Goal: Transaction & Acquisition: Book appointment/travel/reservation

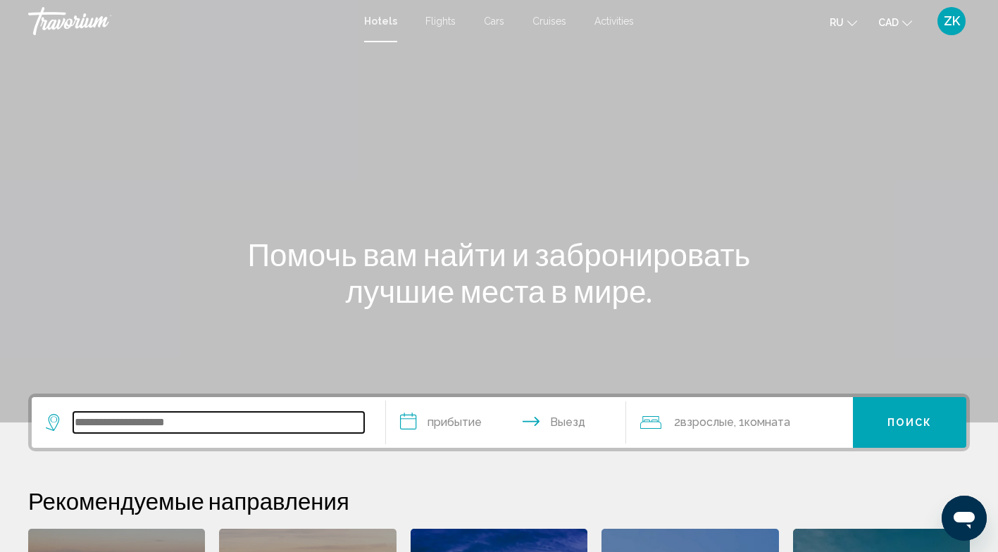
click at [142, 421] on input "Search widget" at bounding box center [218, 422] width 291 height 21
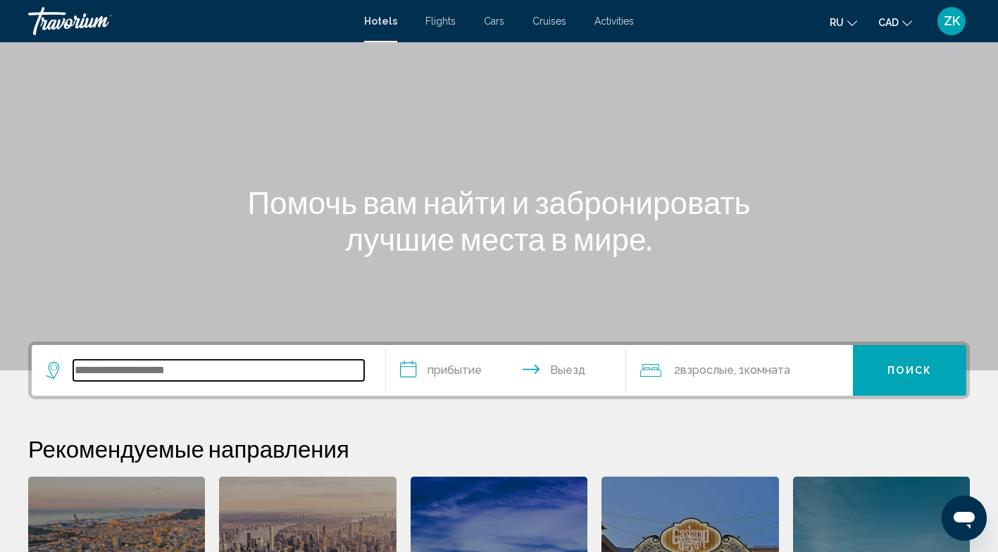
scroll to position [50, 0]
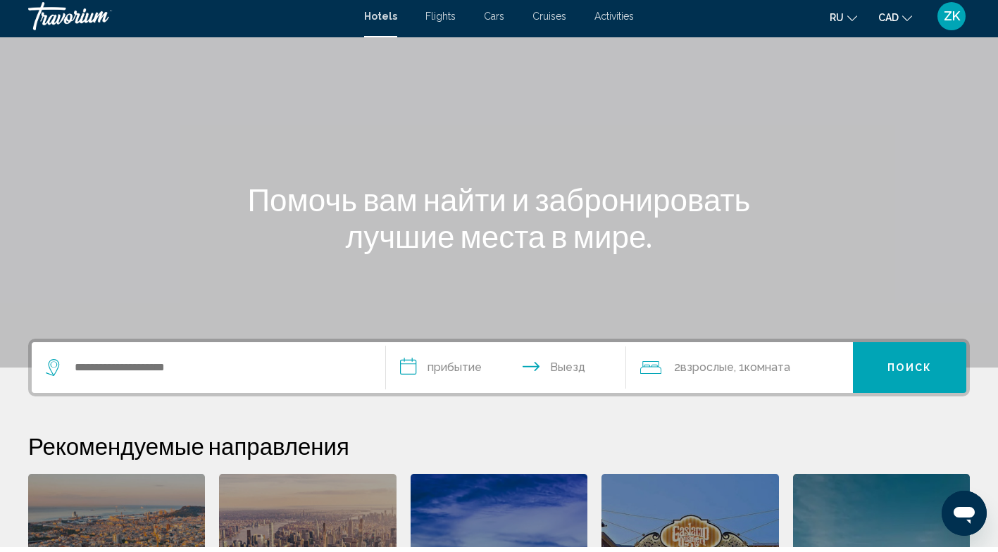
click at [442, 23] on span "Flights" at bounding box center [440, 20] width 30 height 11
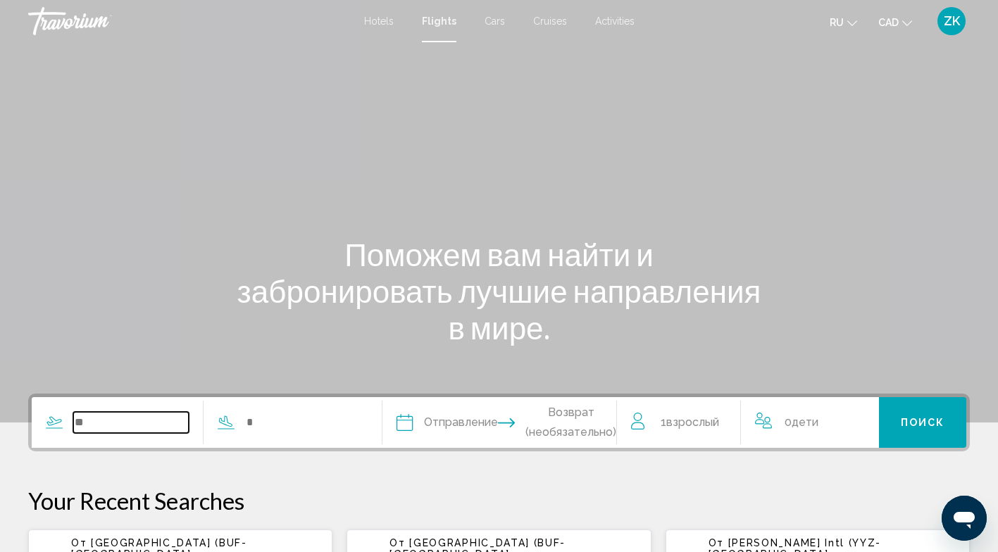
click at [95, 431] on input "Search widget" at bounding box center [131, 422] width 116 height 21
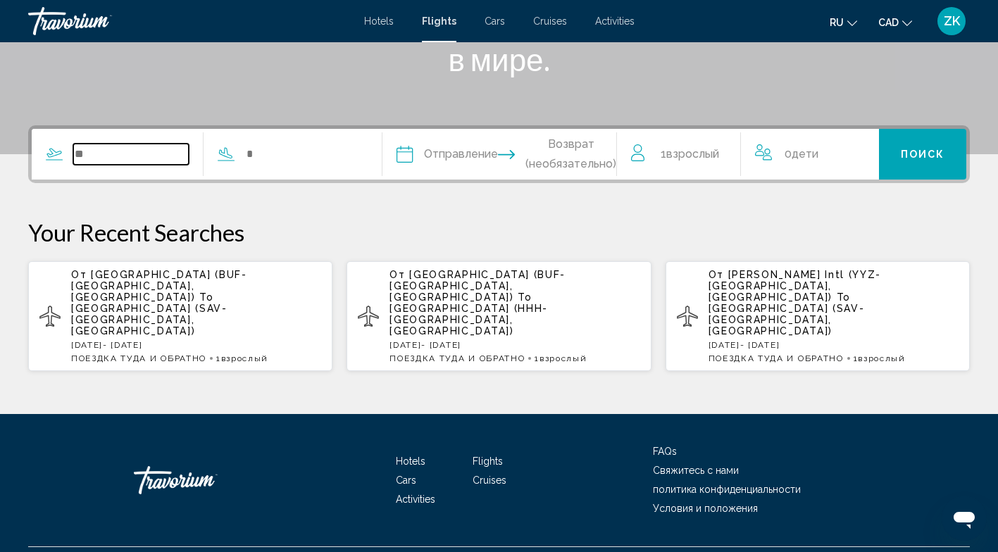
scroll to position [269, 0]
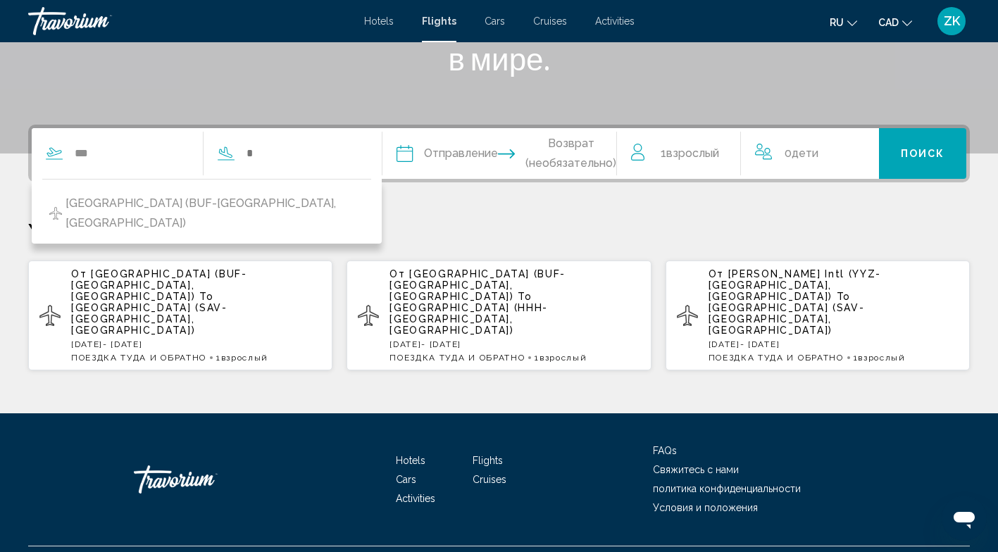
click at [164, 201] on span "[GEOGRAPHIC_DATA] (BUF-[GEOGRAPHIC_DATA], [GEOGRAPHIC_DATA])" at bounding box center [215, 213] width 299 height 39
type input "**********"
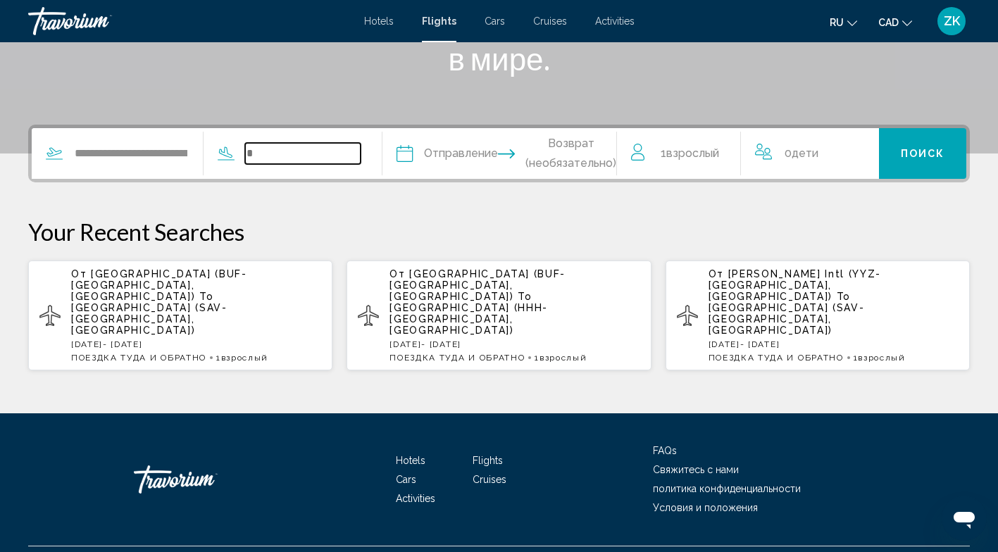
click at [271, 152] on input "Search widget" at bounding box center [303, 153] width 116 height 21
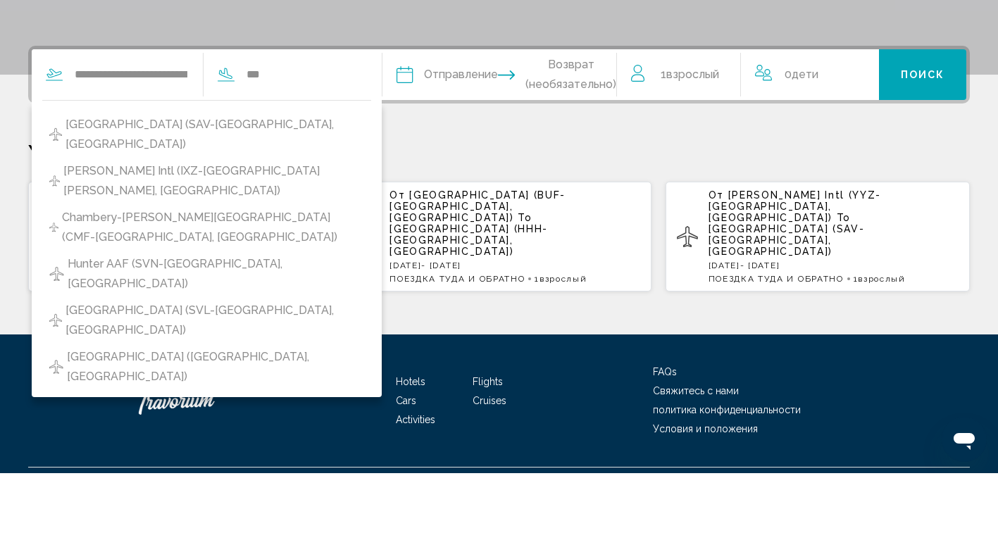
click at [197, 200] on span "[GEOGRAPHIC_DATA] (SAV-[GEOGRAPHIC_DATA], [GEOGRAPHIC_DATA])" at bounding box center [215, 213] width 299 height 39
type input "**********"
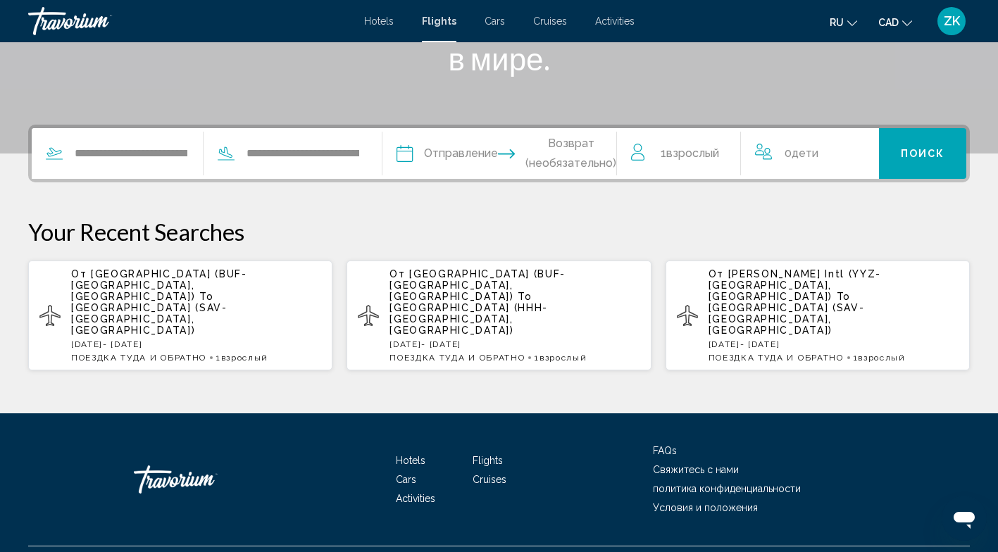
click at [471, 156] on input "Depart date" at bounding box center [451, 155] width 116 height 55
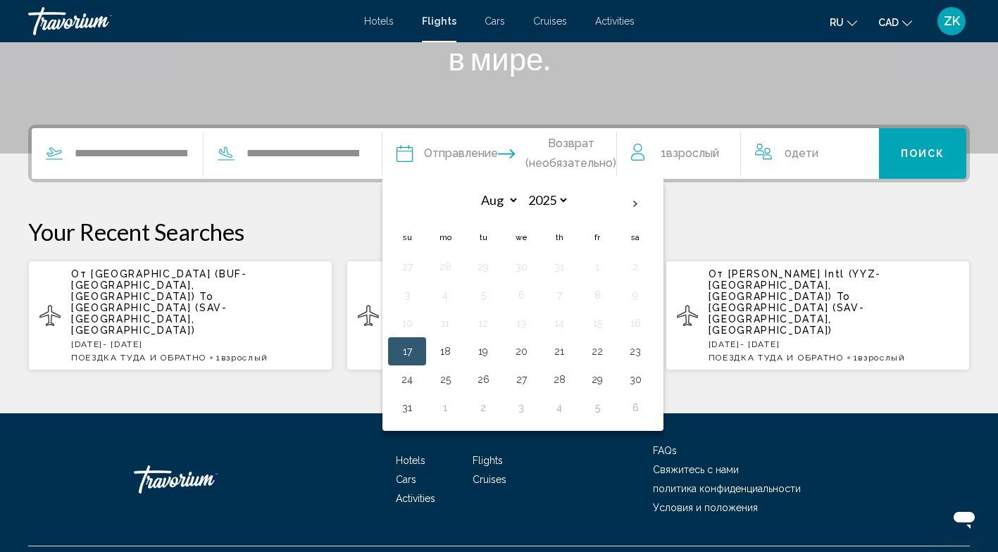
click at [654, 205] on th "Next month" at bounding box center [635, 204] width 38 height 31
select select "*"
click at [533, 268] on button "3" at bounding box center [521, 267] width 23 height 20
type input "**********"
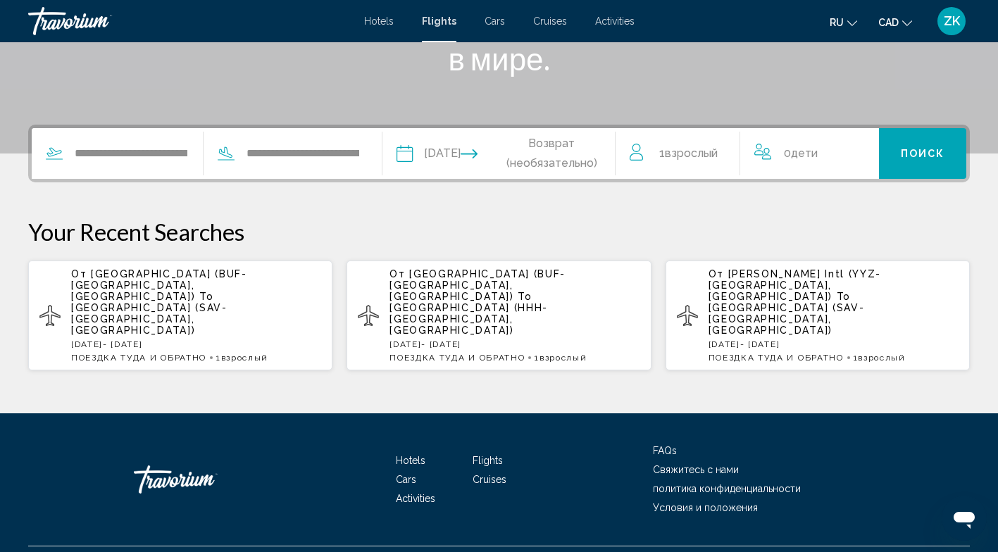
click at [566, 155] on input "Return date" at bounding box center [564, 155] width 116 height 55
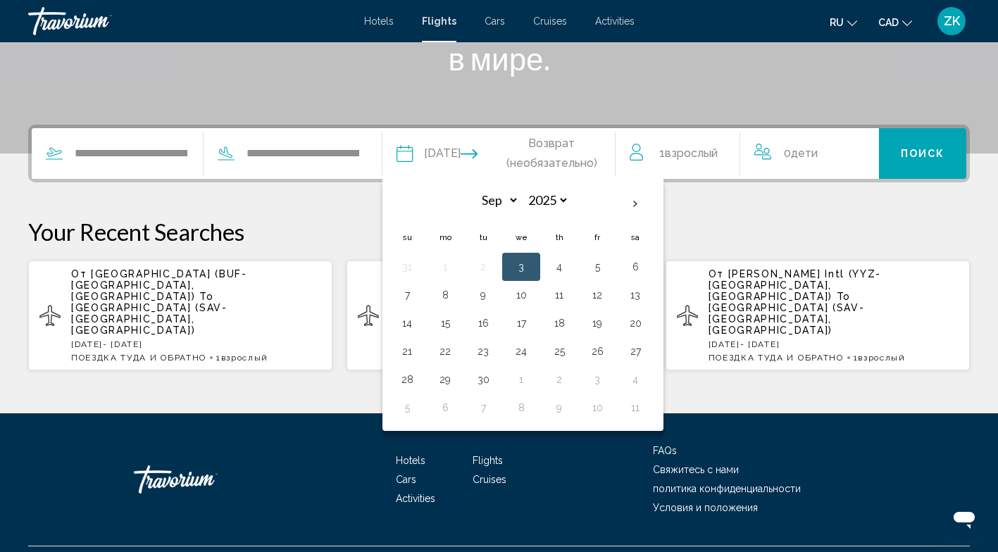
click at [418, 293] on button "7" at bounding box center [407, 295] width 23 height 20
type input "**********"
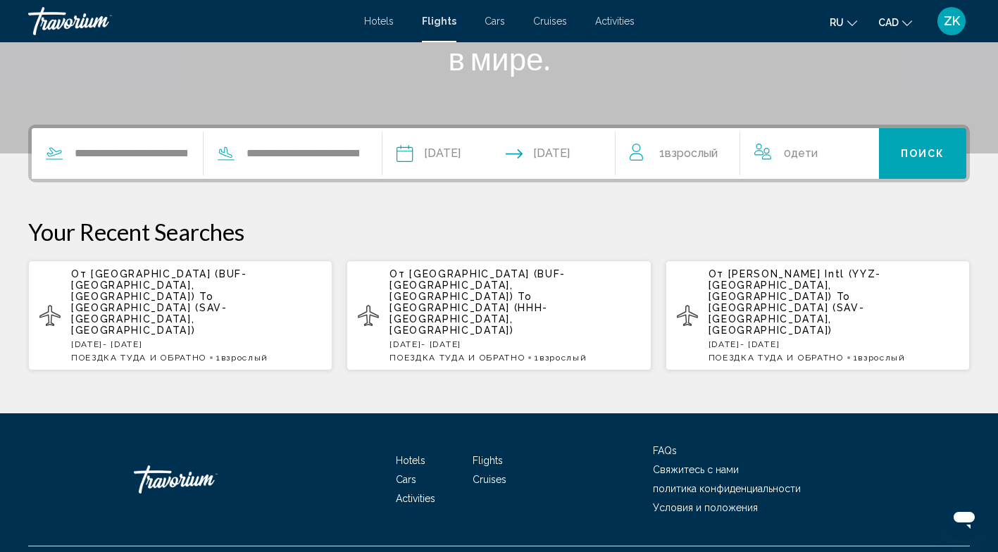
click at [927, 145] on button "Поиск" at bounding box center [922, 153] width 87 height 51
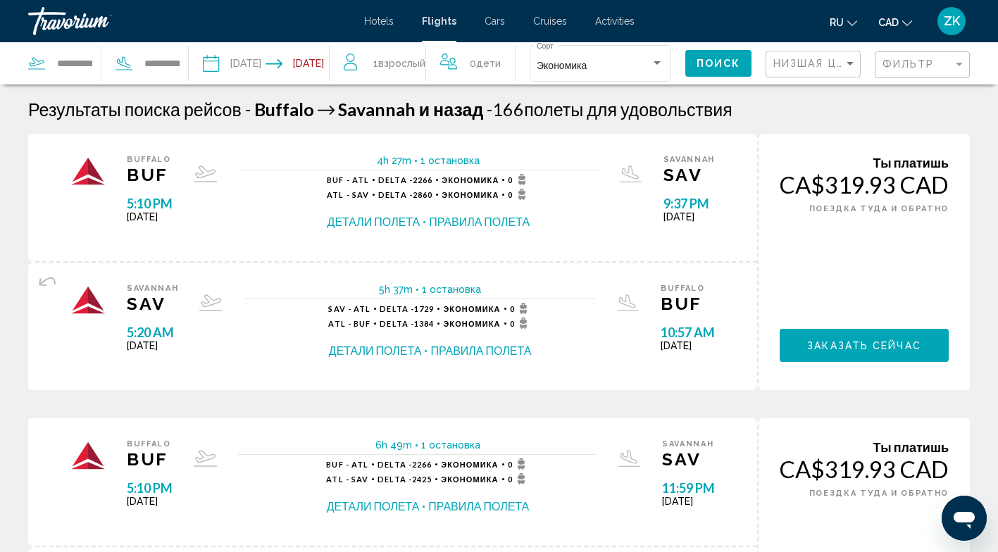
click at [351, 226] on button "Детали полета" at bounding box center [374, 221] width 93 height 15
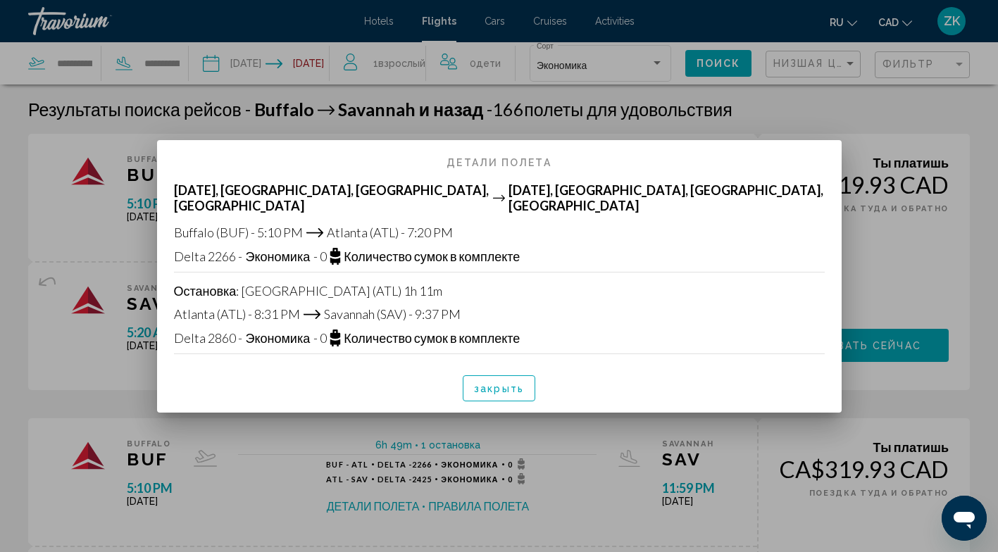
click at [499, 387] on span "закрыть" at bounding box center [499, 388] width 50 height 11
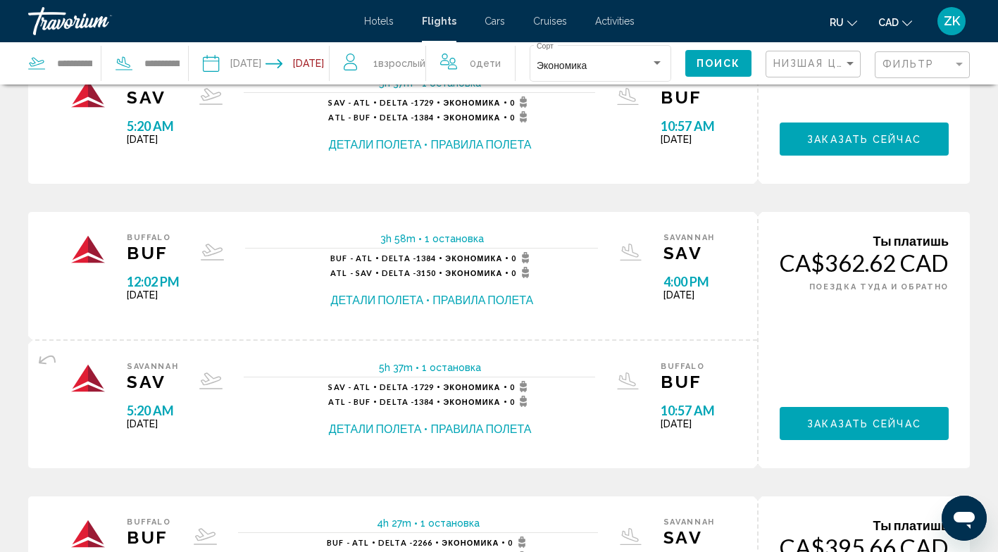
scroll to position [1061, 0]
click at [364, 305] on button "Детали полета" at bounding box center [377, 299] width 93 height 15
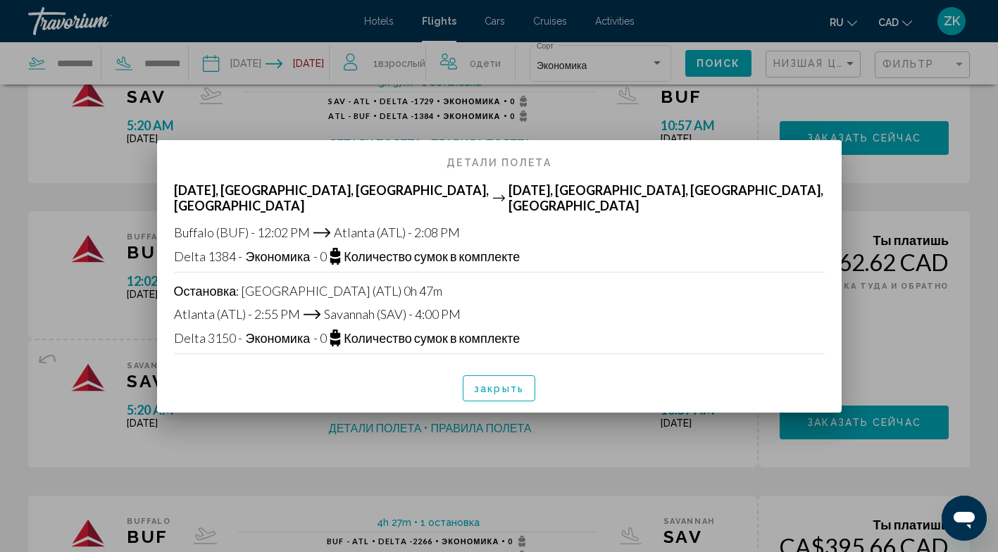
click at [500, 391] on span "закрыть" at bounding box center [499, 388] width 50 height 11
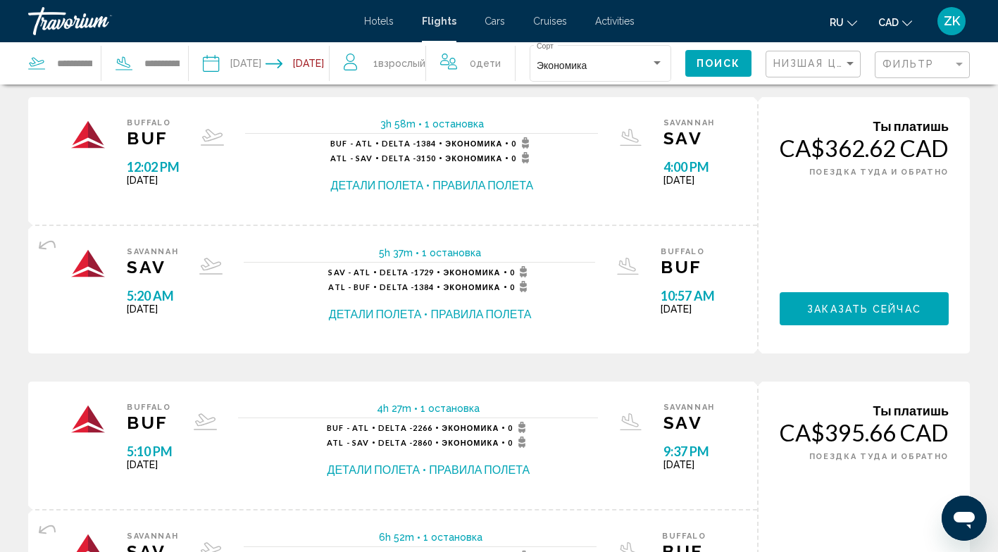
scroll to position [1174, 0]
